Goal: Task Accomplishment & Management: Use online tool/utility

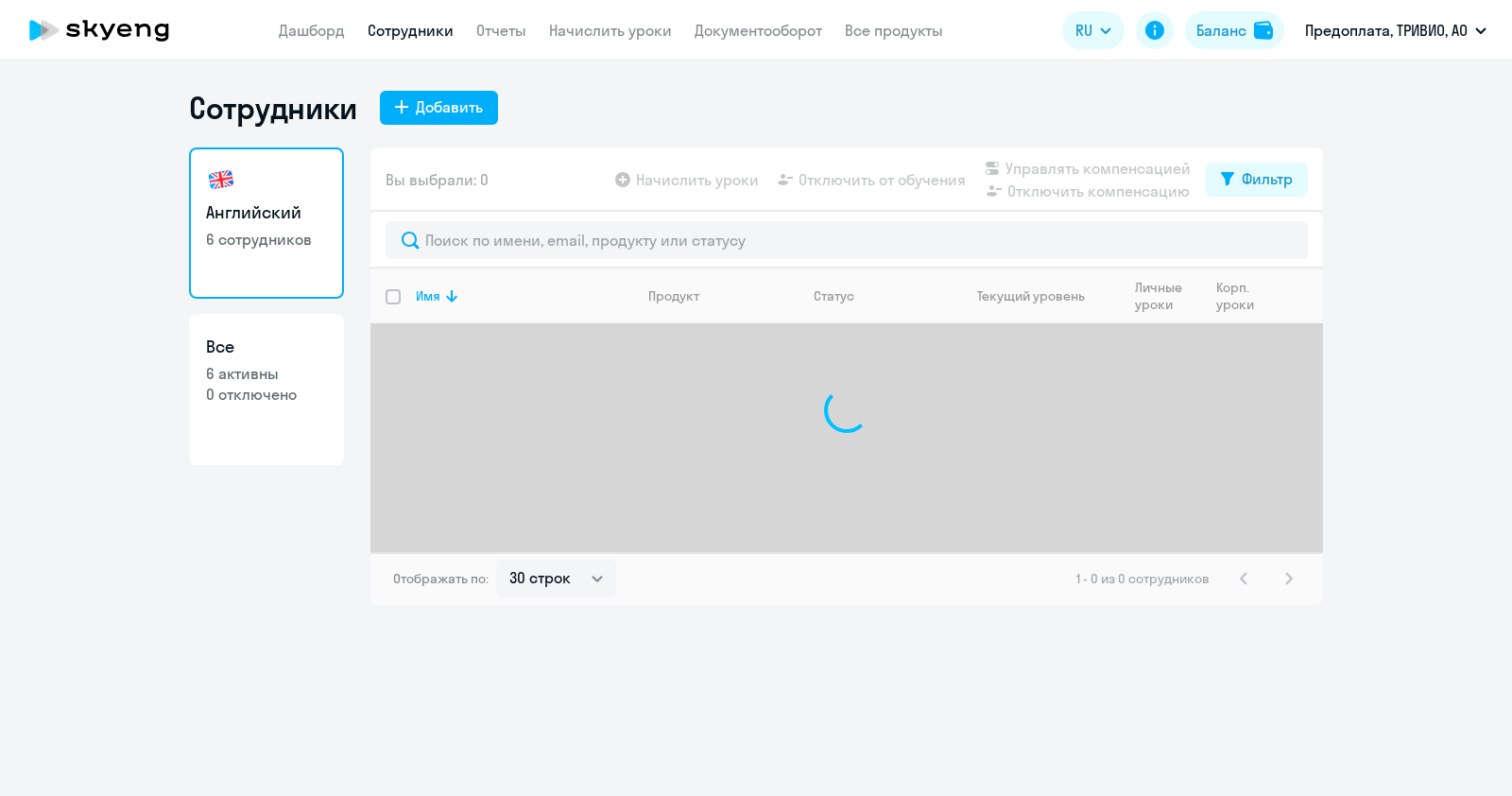
select select "30"
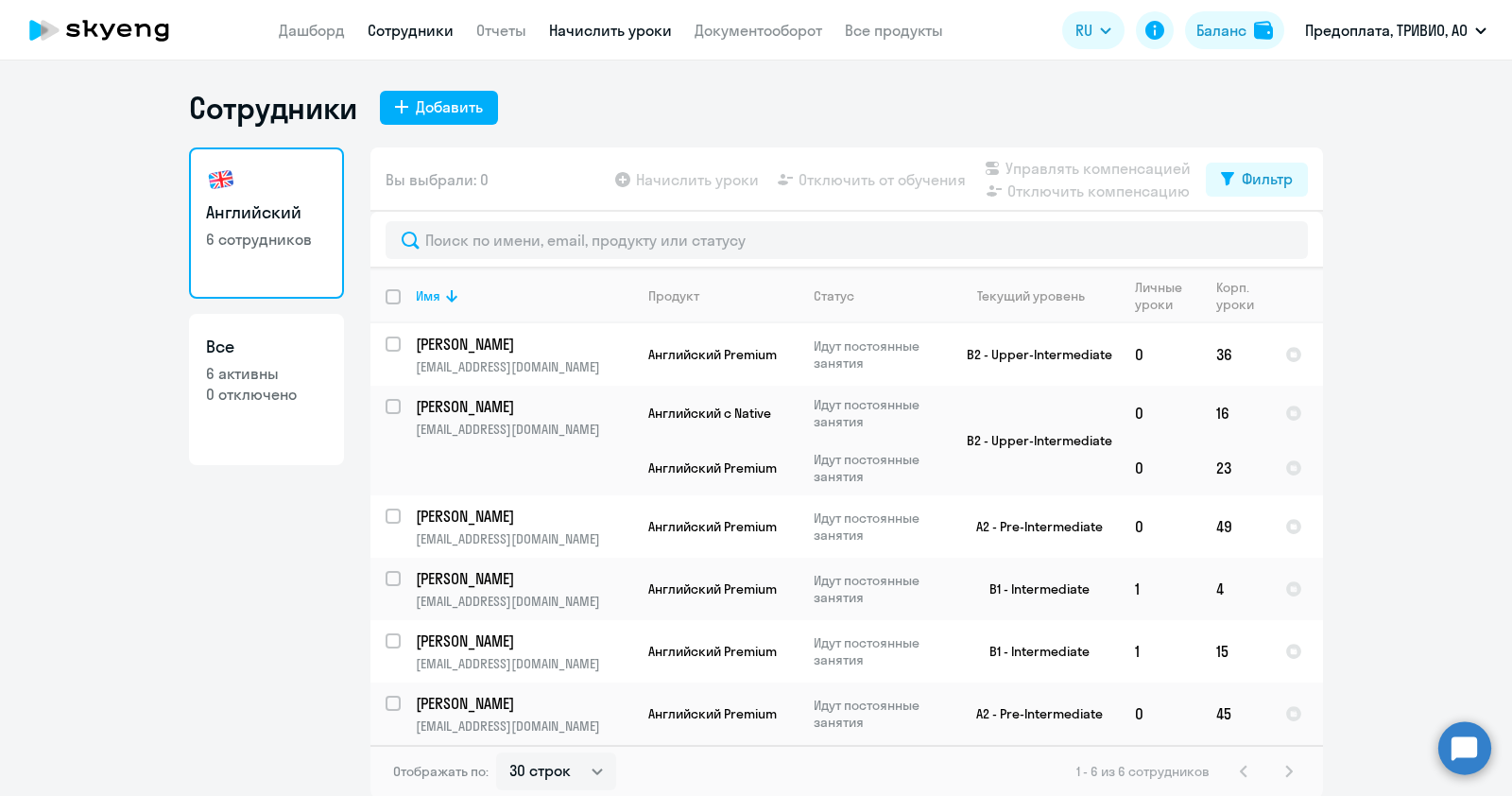
click at [585, 25] on link "Начислить уроки" at bounding box center [610, 29] width 123 height 19
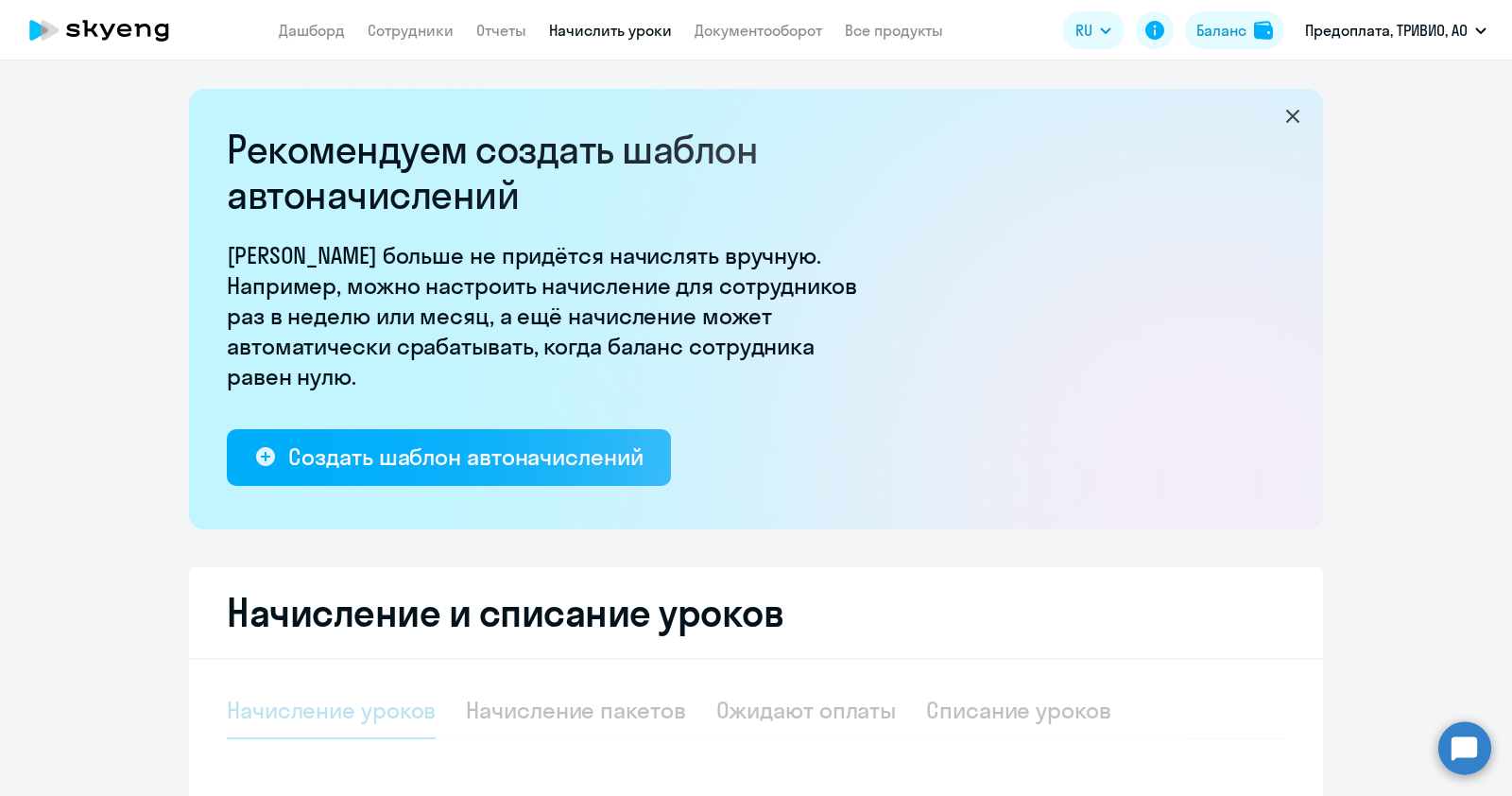
select select "10"
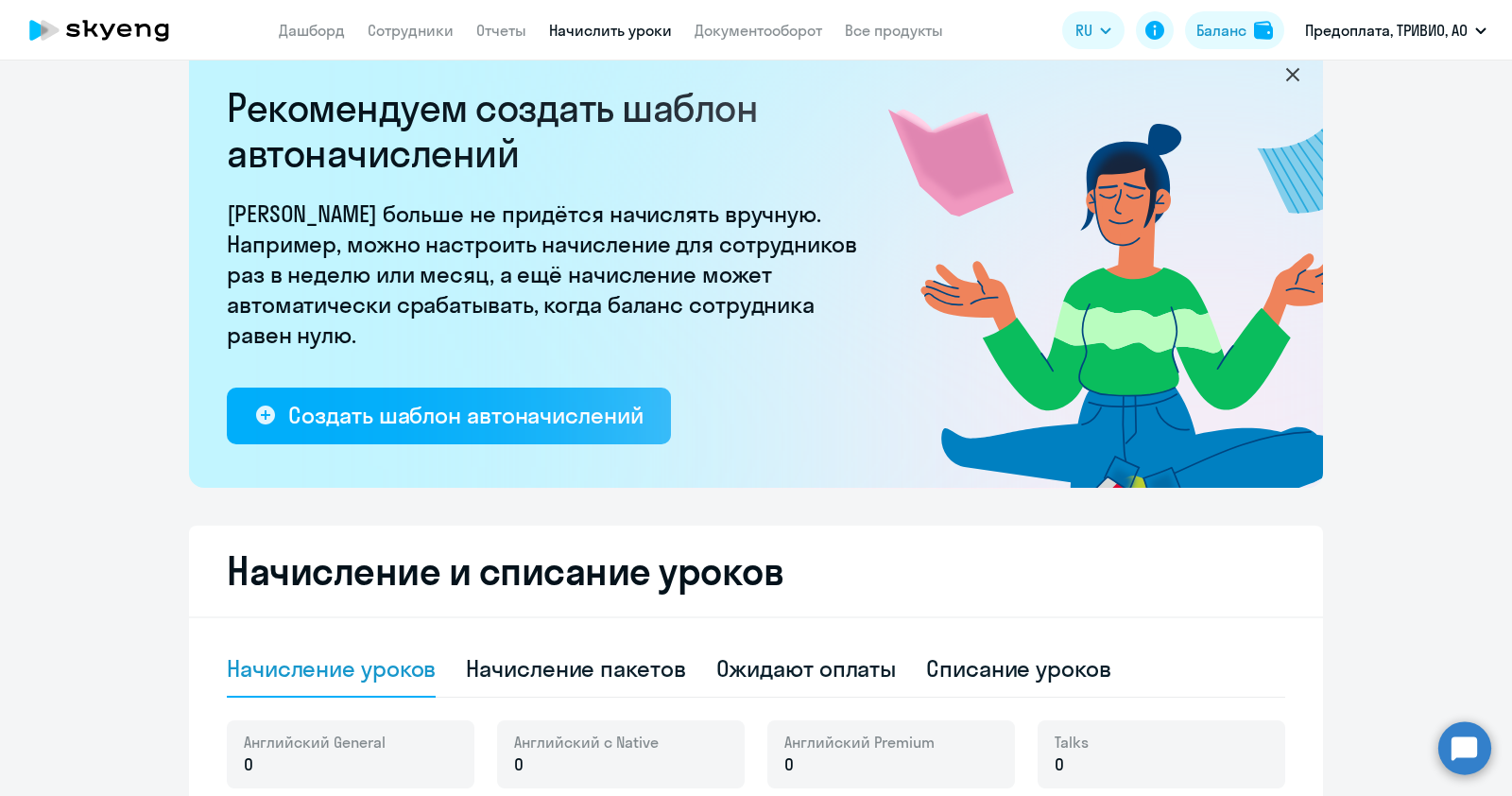
scroll to position [235, 0]
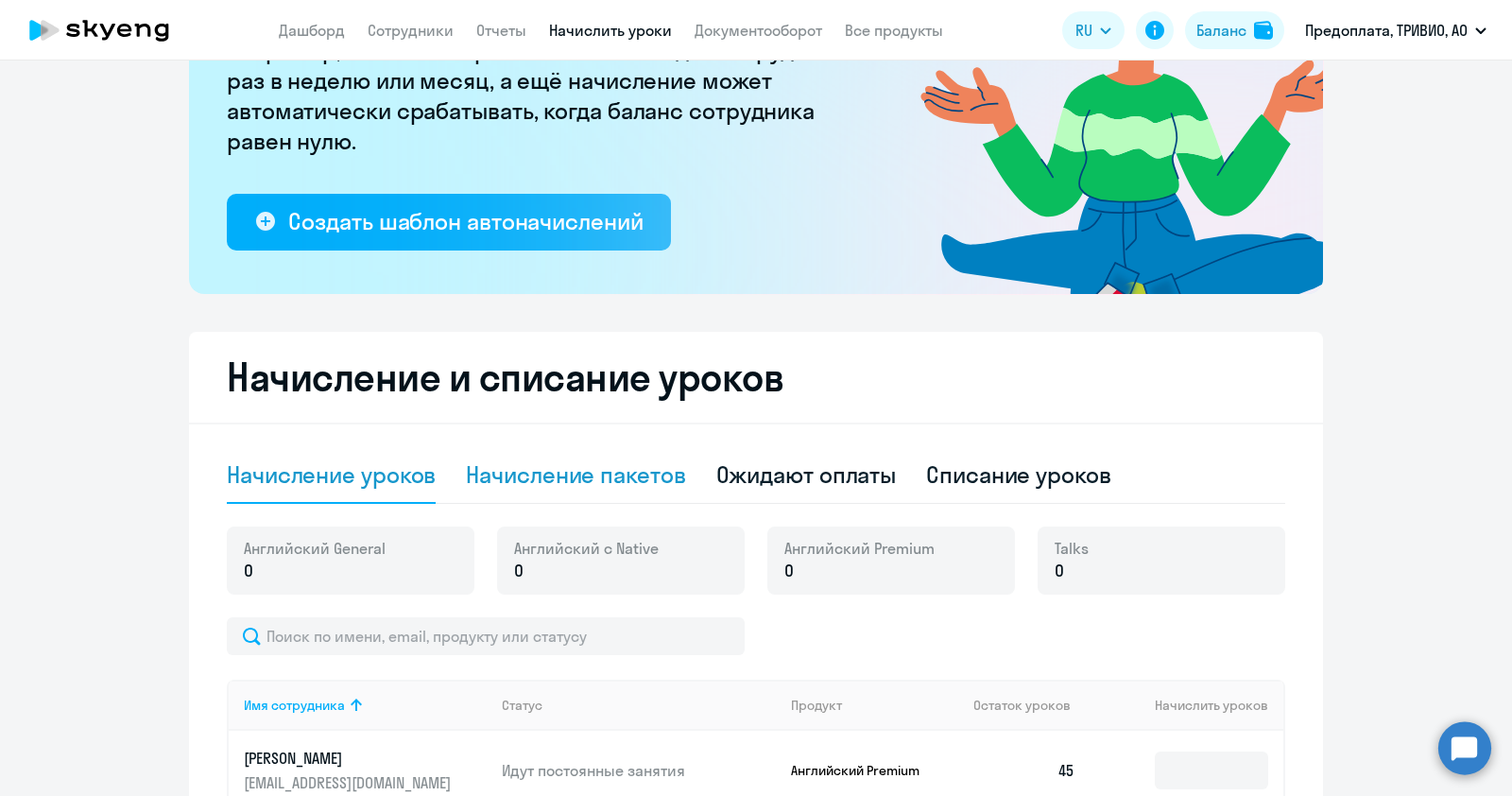
click at [563, 472] on div "Начисление пакетов" at bounding box center [575, 474] width 219 height 30
select select "10"
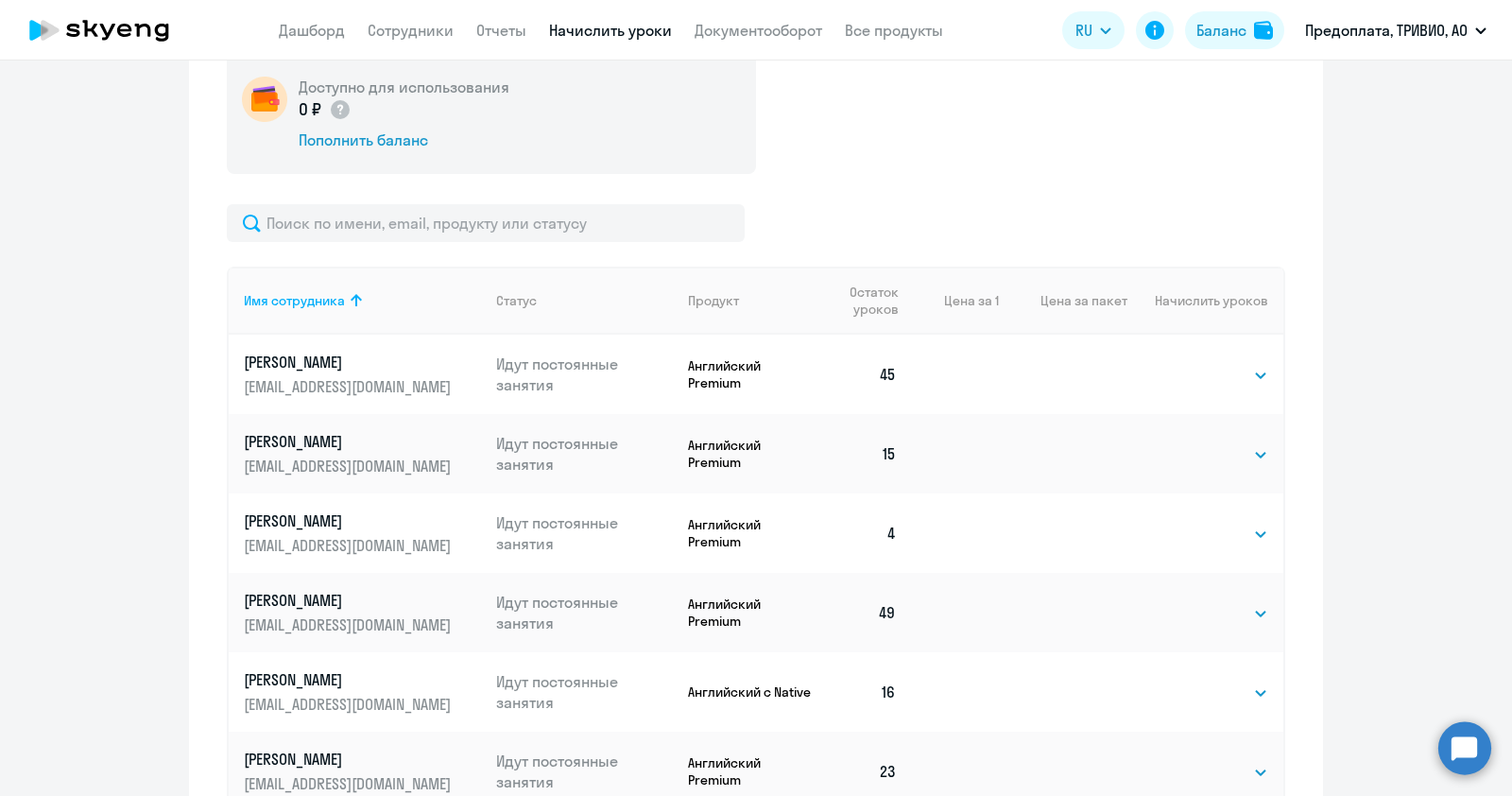
scroll to position [825, 0]
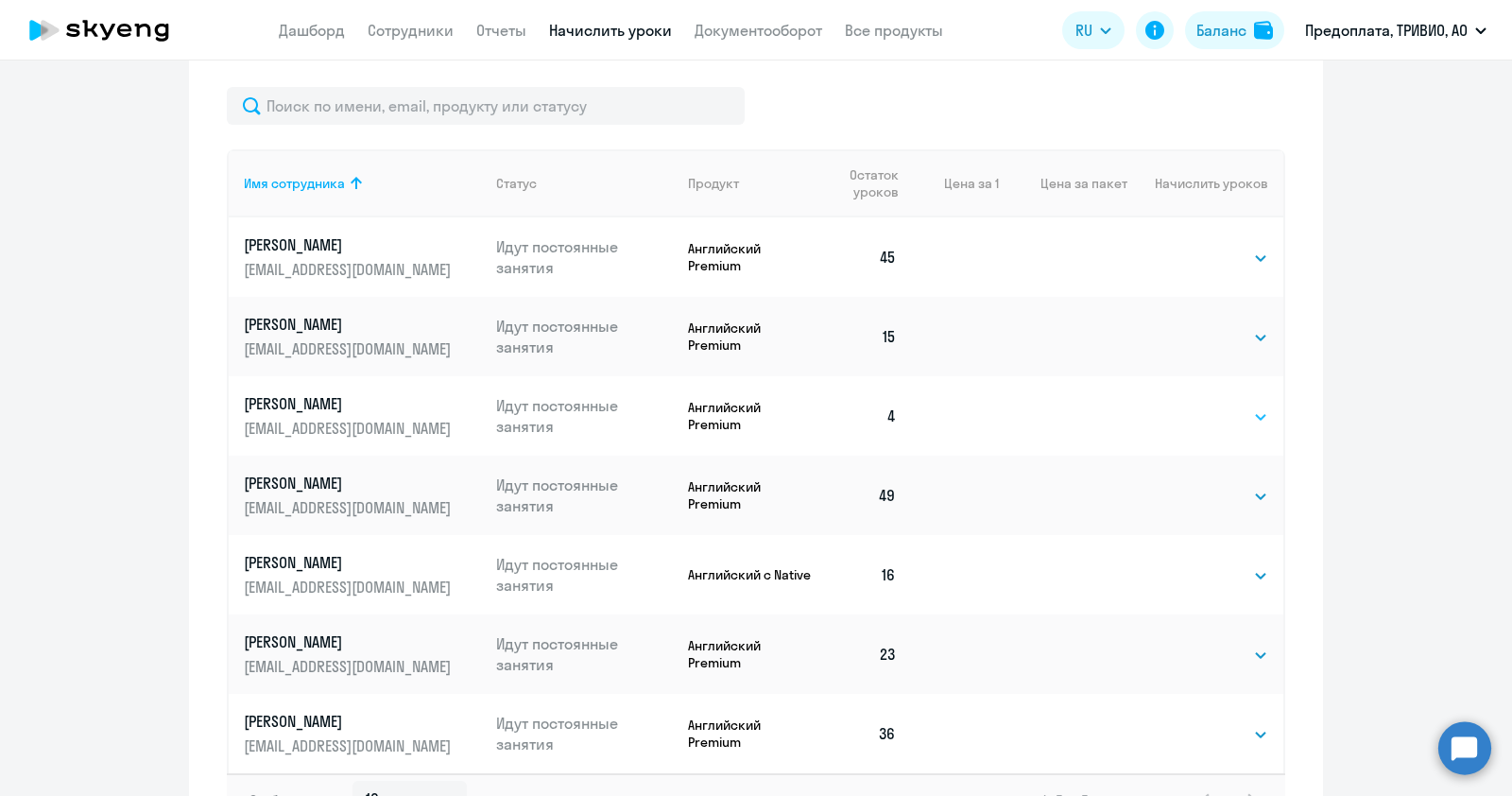
click at [1224, 418] on select "Выбрать 4 8 16 32 64 96 128" at bounding box center [1229, 416] width 77 height 22
select select "32"
click at [1191, 405] on select "Выбрать 4 8 16 32 64 96 128" at bounding box center [1229, 416] width 77 height 22
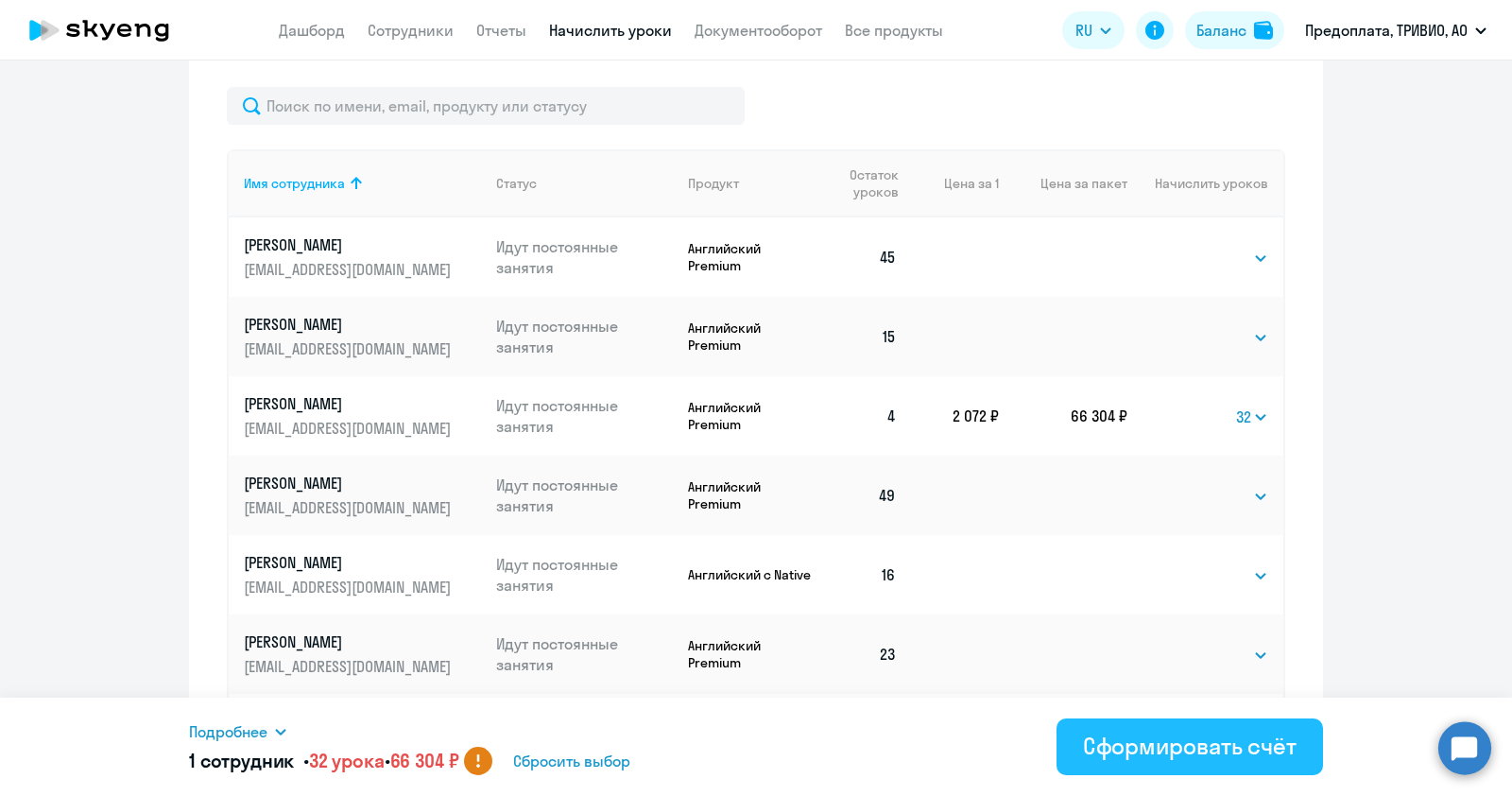
click at [1149, 738] on div "Сформировать счёт" at bounding box center [1190, 745] width 214 height 30
click at [1119, 738] on div "Сформировать счёт" at bounding box center [1190, 745] width 214 height 30
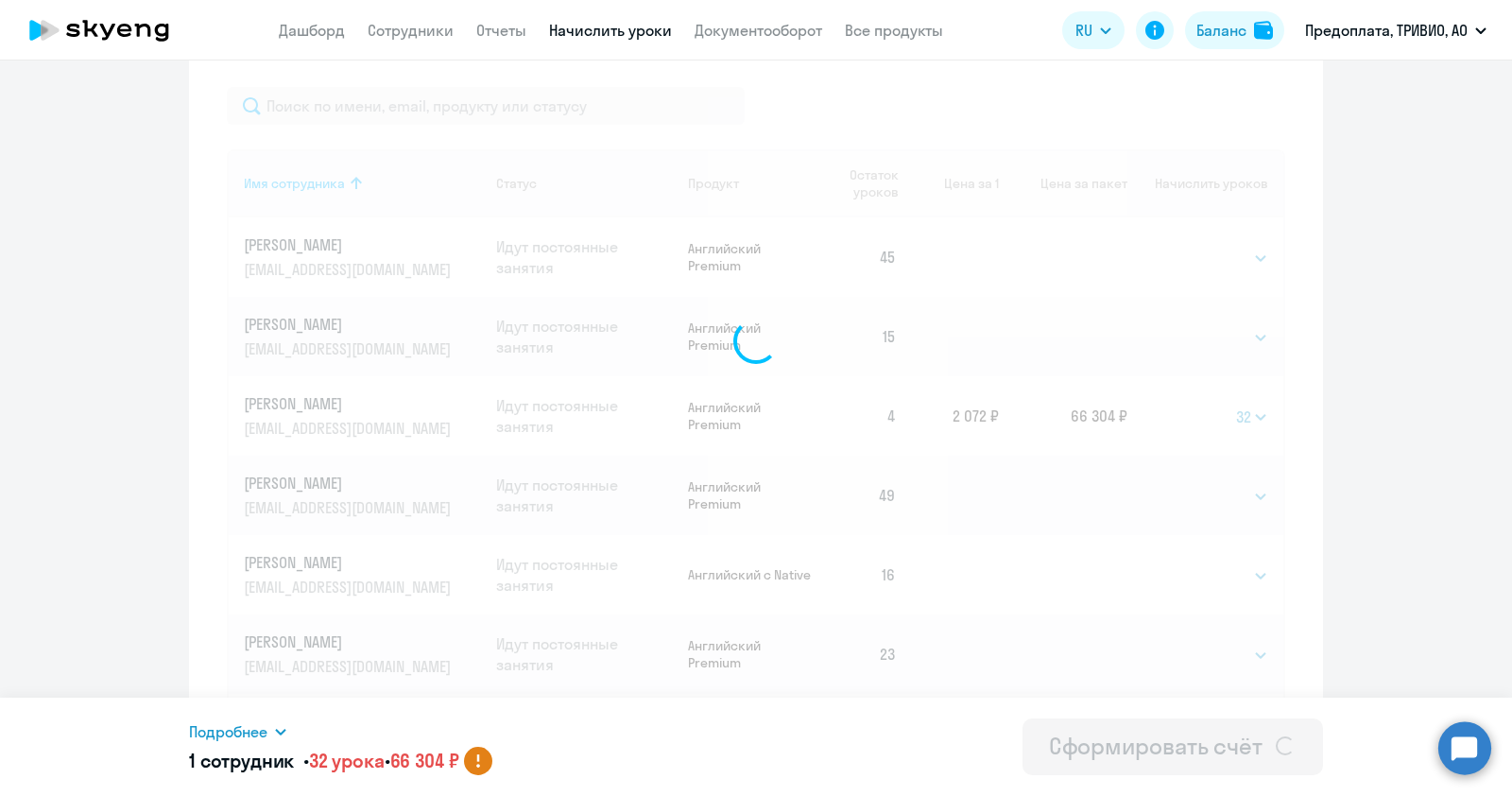
select select
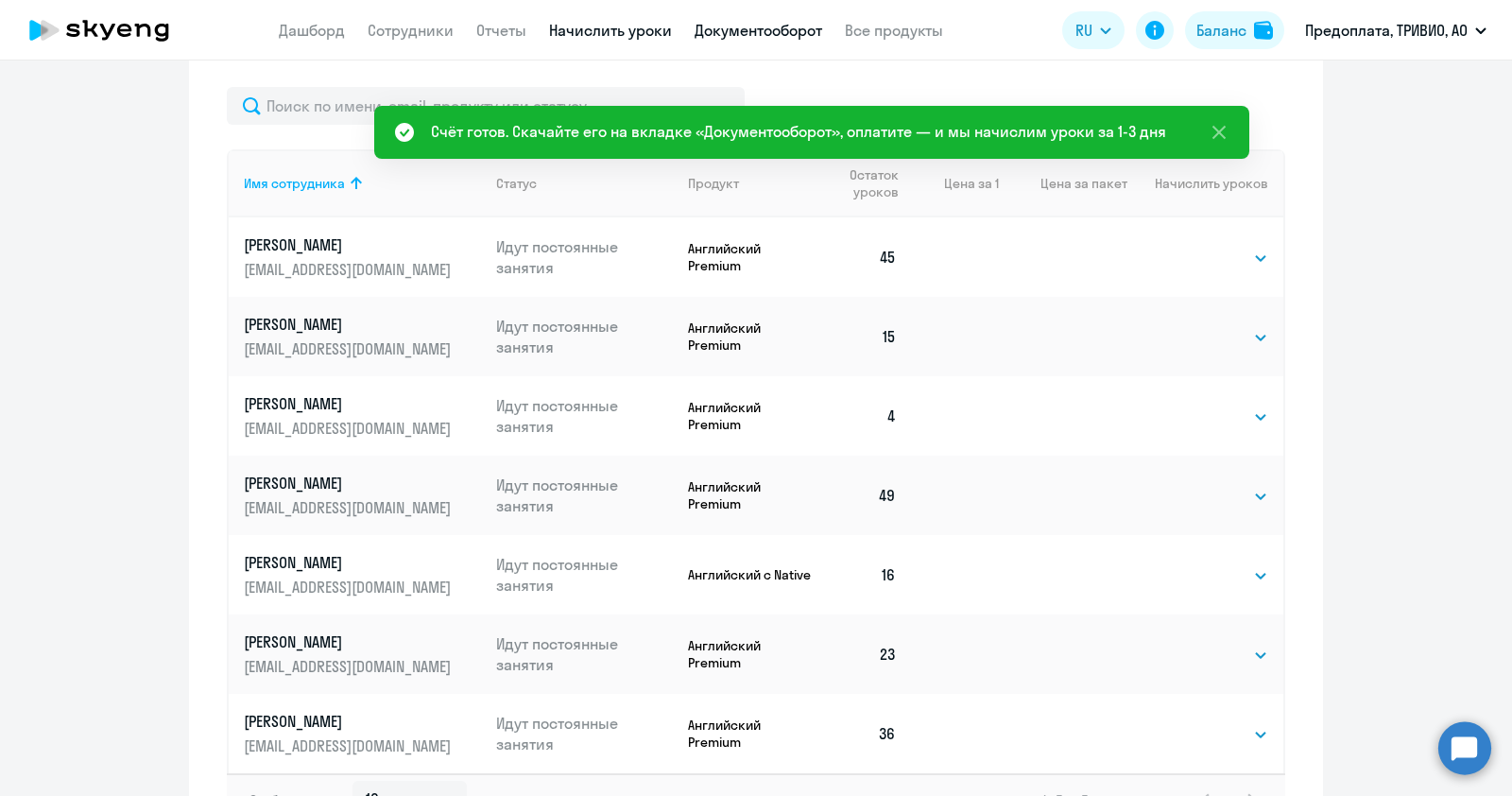
click at [775, 22] on link "Документооборот" at bounding box center [758, 29] width 128 height 19
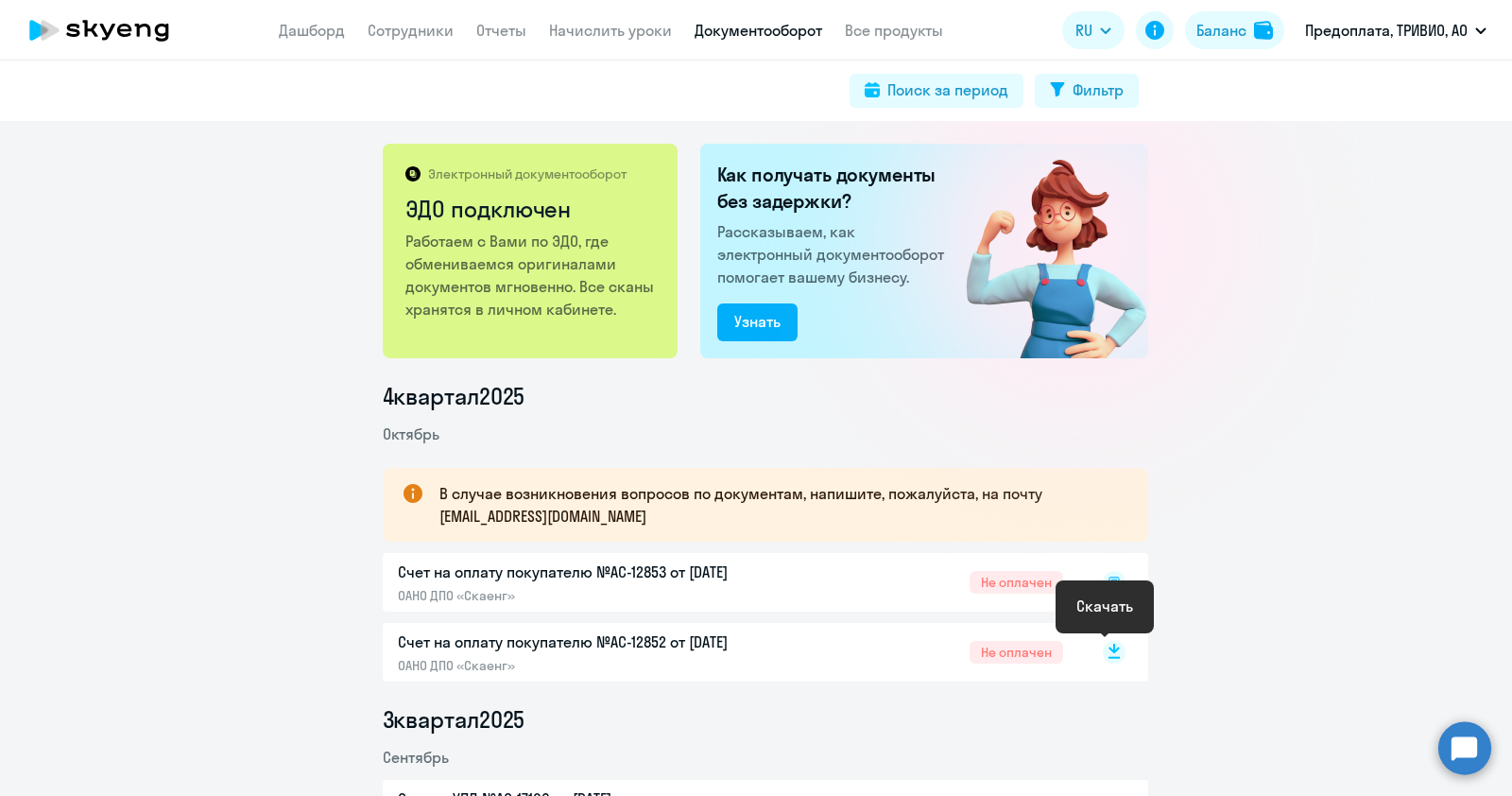
click at [1108, 649] on rect at bounding box center [1113, 651] width 22 height 22
